Goal: Task Accomplishment & Management: Manage account settings

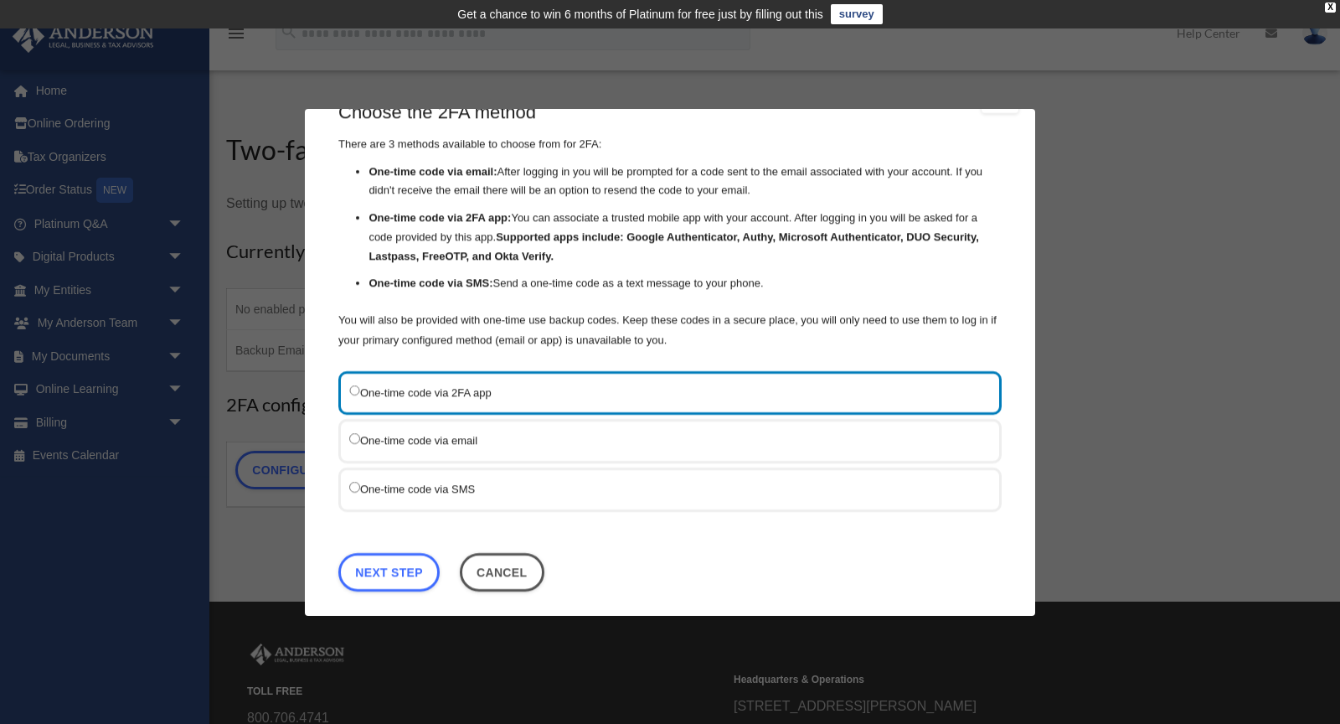
scroll to position [52, 0]
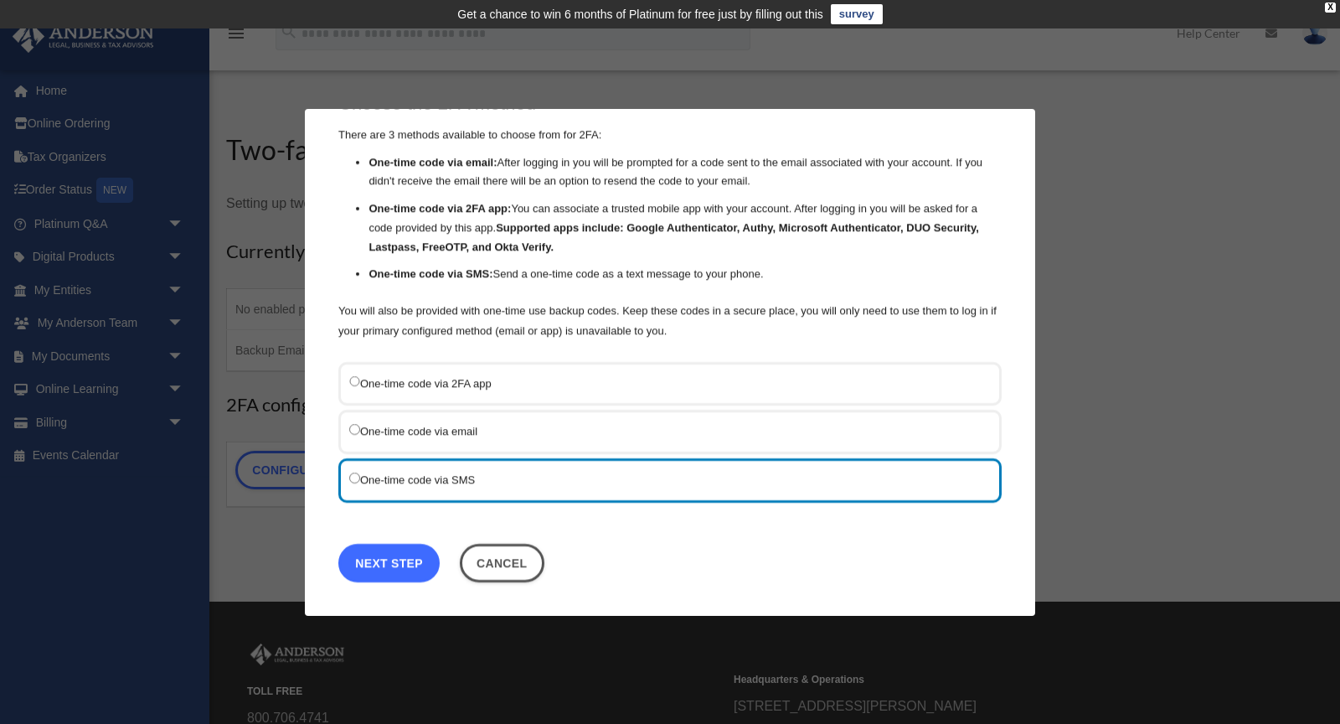
click at [398, 558] on link "Next Step" at bounding box center [388, 563] width 101 height 39
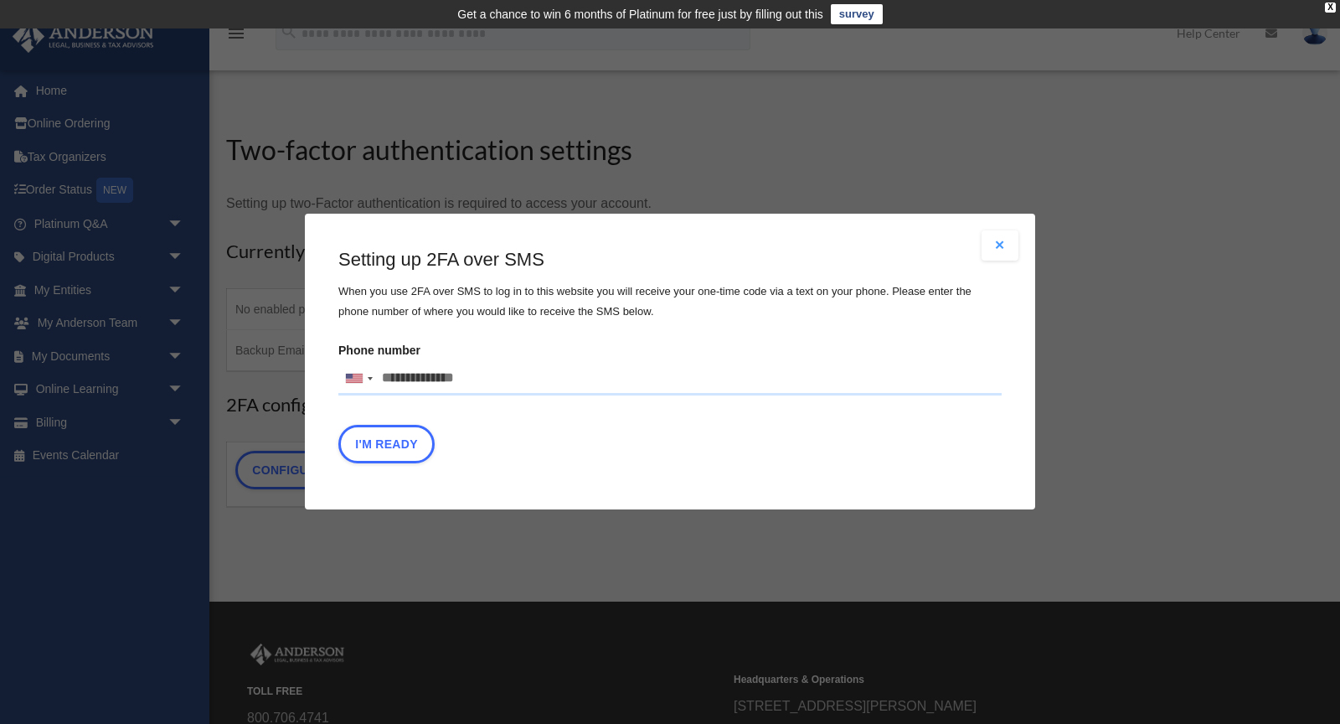
click at [405, 375] on input "Phone number [GEOGRAPHIC_DATA] +1 [GEOGRAPHIC_DATA] +44 [GEOGRAPHIC_DATA] (‫[GE…" at bounding box center [669, 379] width 663 height 34
type input "**********"
click at [383, 450] on button "I'm Ready" at bounding box center [386, 445] width 96 height 39
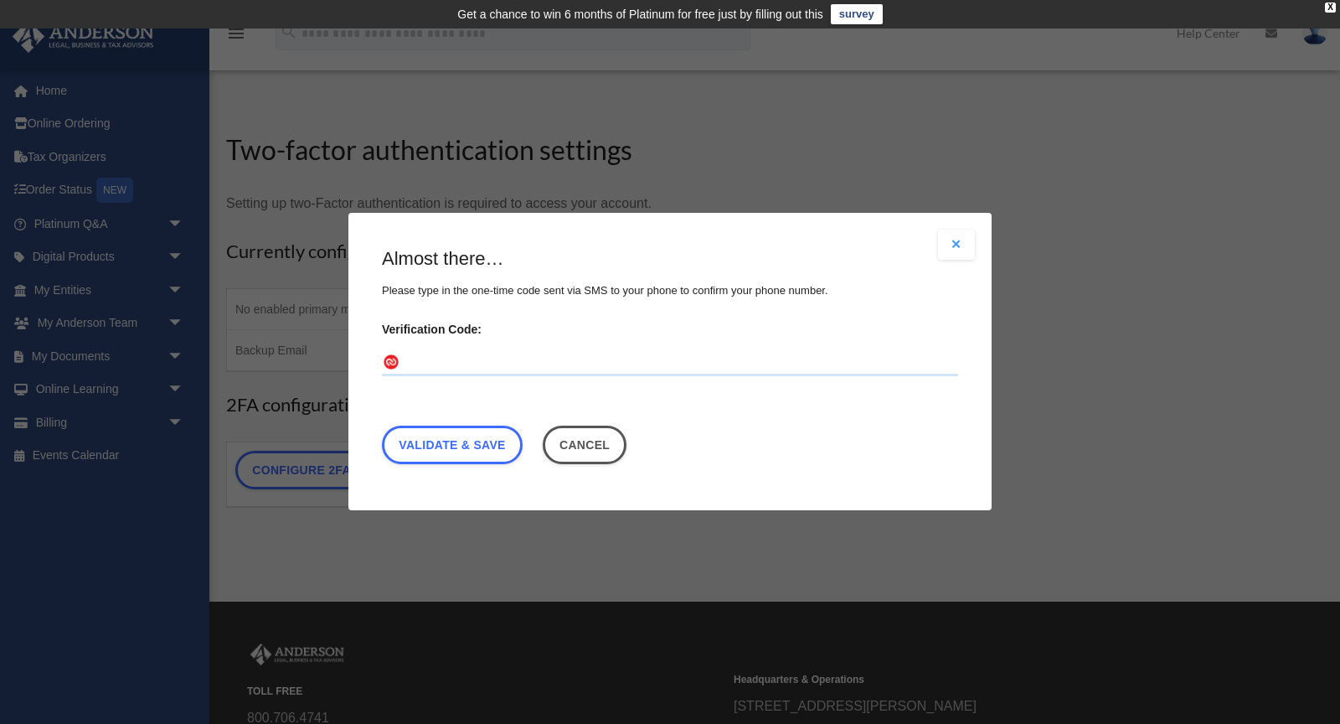
click at [488, 351] on input "Verification Code:" at bounding box center [670, 363] width 576 height 27
type input "******"
click at [492, 442] on link "Validate & Save" at bounding box center [452, 445] width 141 height 39
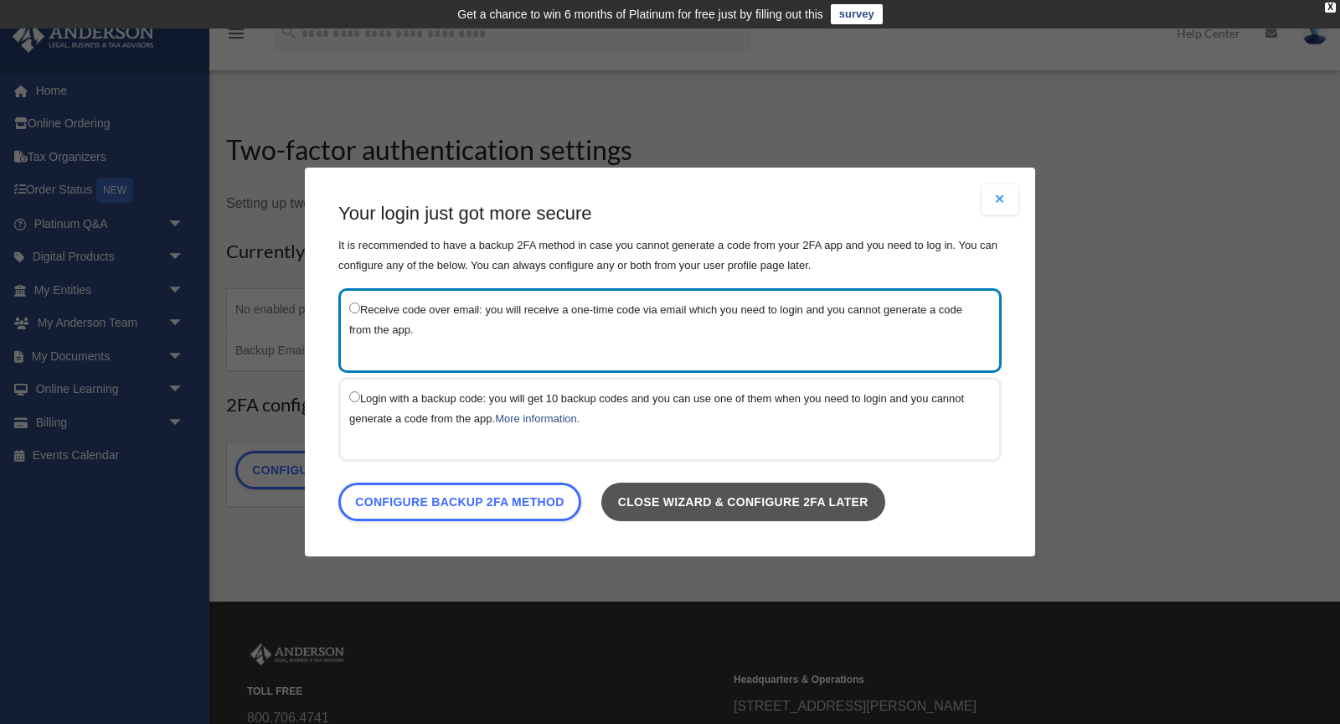
click at [684, 516] on link "Close wizard & configure 2FA later" at bounding box center [743, 502] width 284 height 39
click at [684, 504] on link "Close wizard & configure 2FA later" at bounding box center [743, 502] width 284 height 39
click at [684, 505] on link "Close wizard & configure 2FA later" at bounding box center [743, 502] width 284 height 39
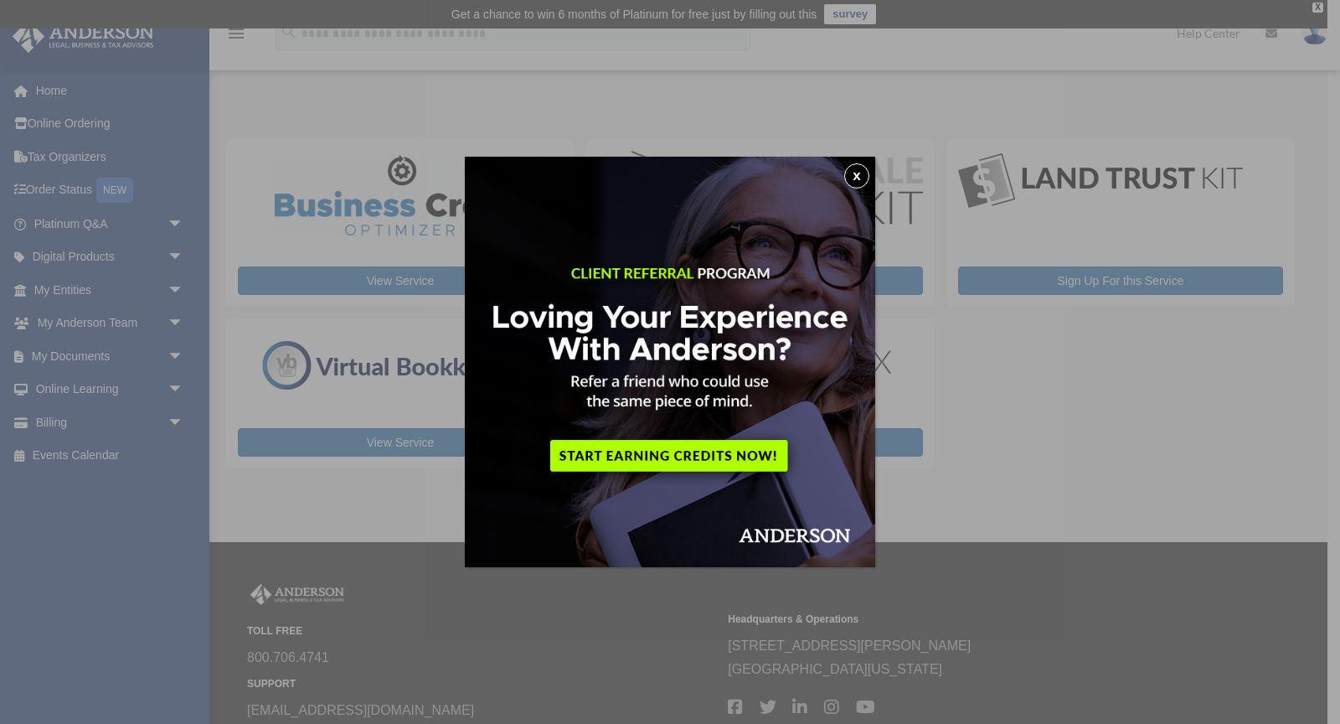
click at [851, 178] on button "x" at bounding box center [856, 175] width 25 height 25
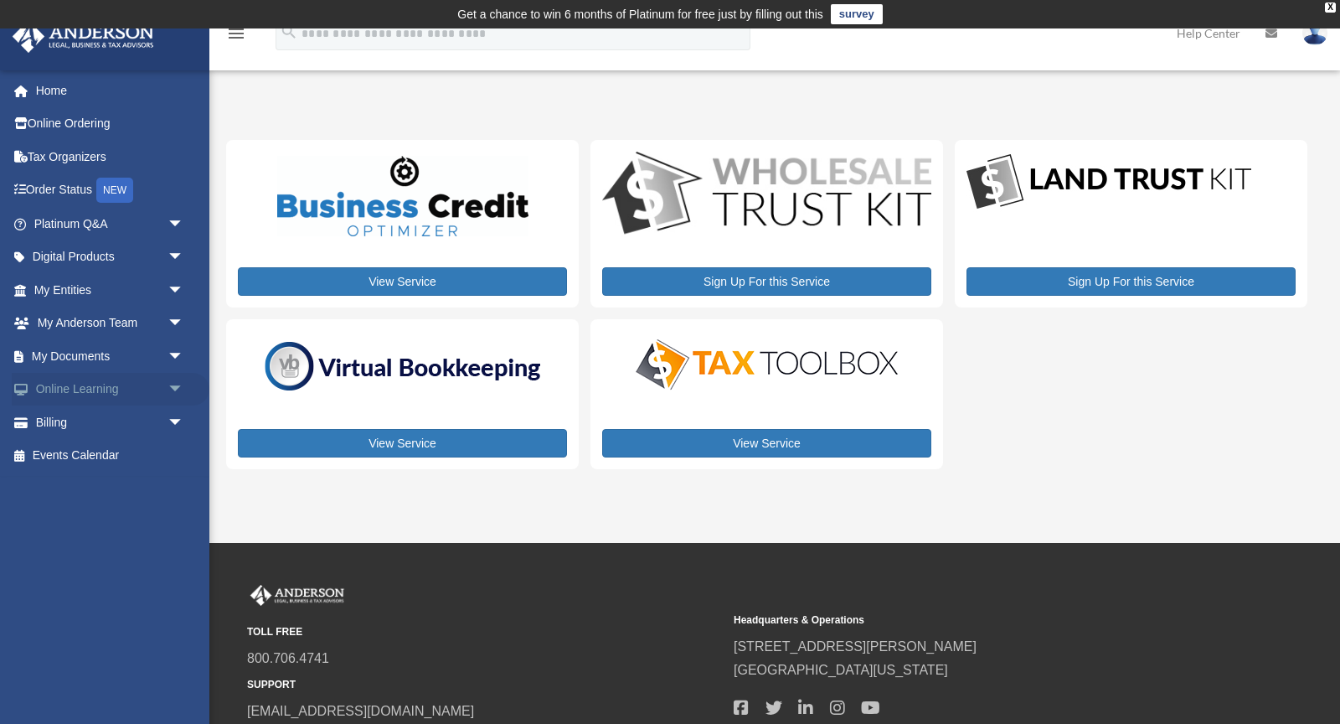
click at [99, 392] on link "Online Learning arrow_drop_down" at bounding box center [111, 390] width 198 height 34
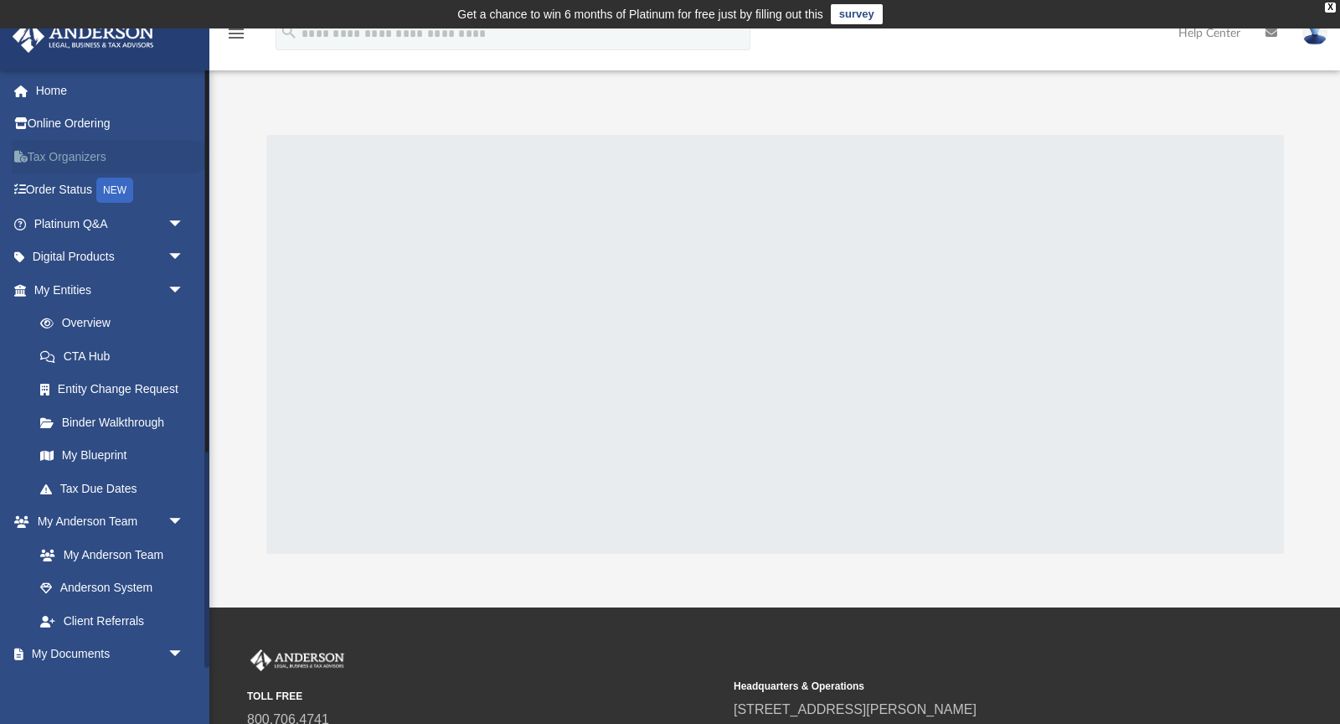
click at [95, 151] on link "Tax Organizers" at bounding box center [111, 157] width 198 height 34
